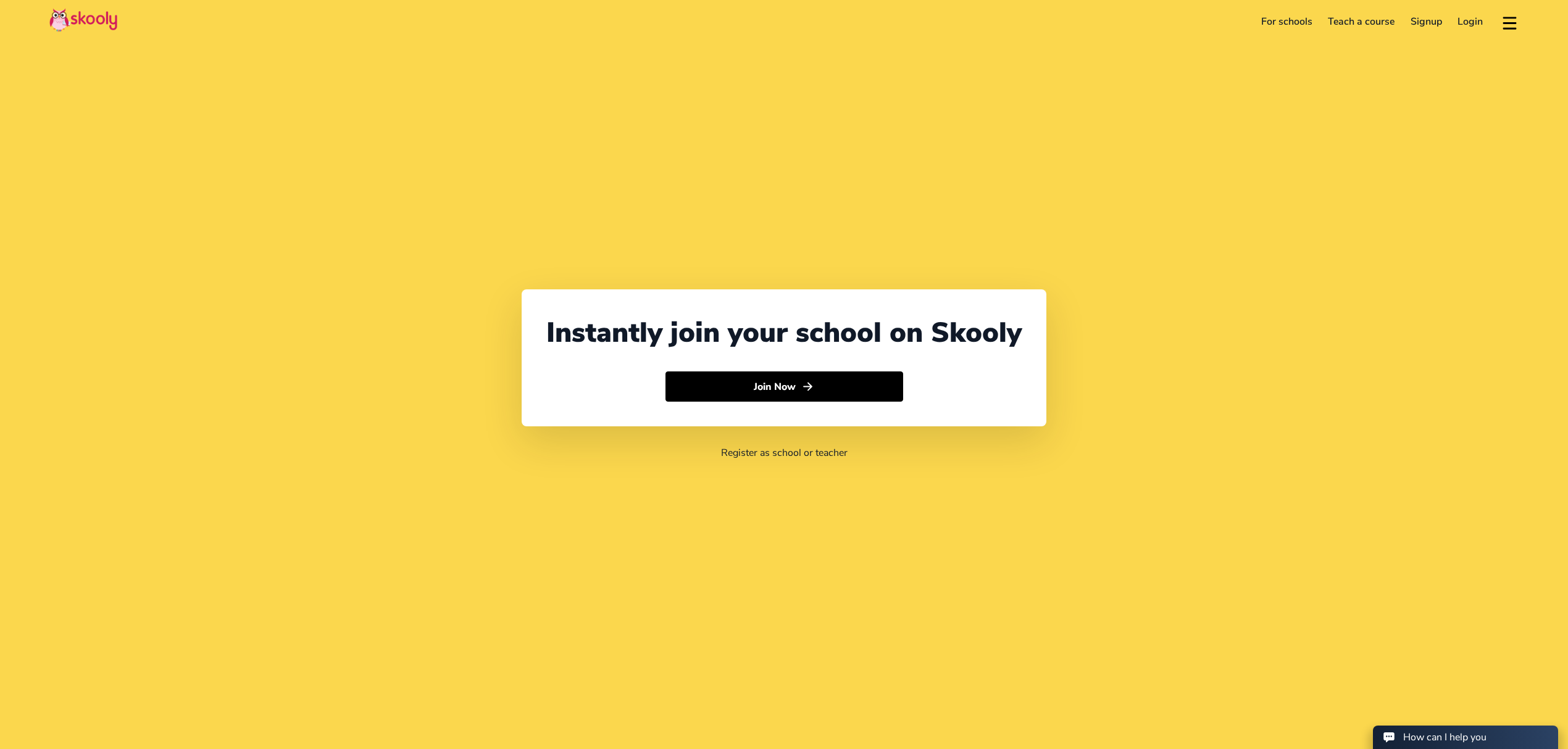
select select "971"
select select "[GEOGRAPHIC_DATA]"
select select "[GEOGRAPHIC_DATA]/[GEOGRAPHIC_DATA]"
select select "971"
select select "[GEOGRAPHIC_DATA]"
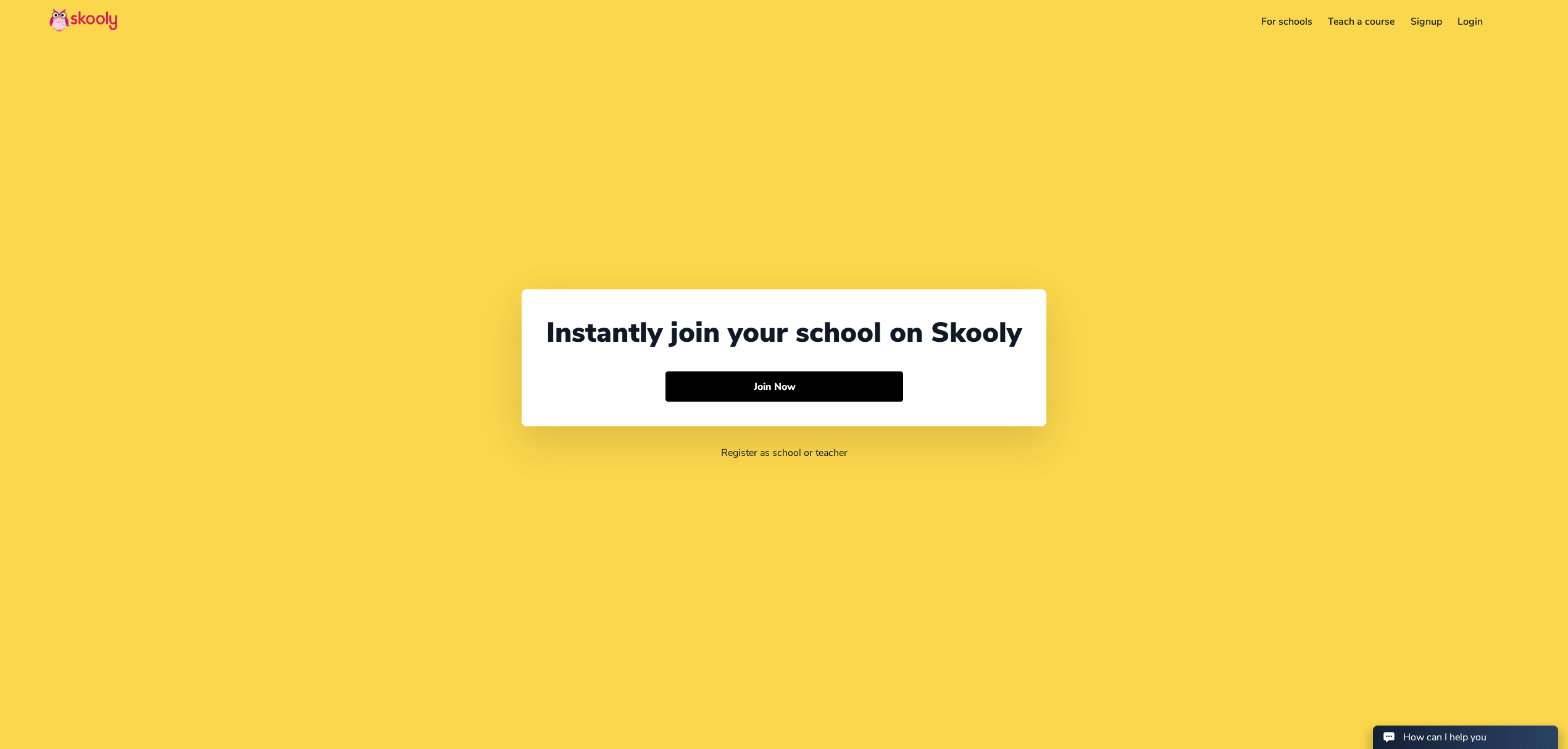
select select "[GEOGRAPHIC_DATA]/[GEOGRAPHIC_DATA]"
